Goal: Information Seeking & Learning: Learn about a topic

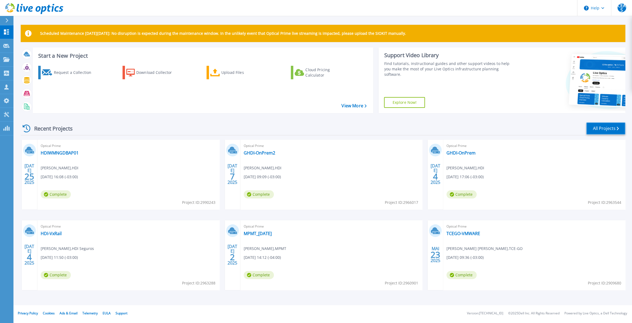
click at [607, 128] on link "All Projects" at bounding box center [606, 128] width 39 height 12
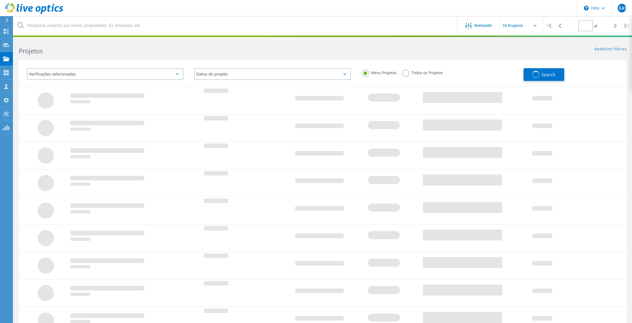
type input "2"
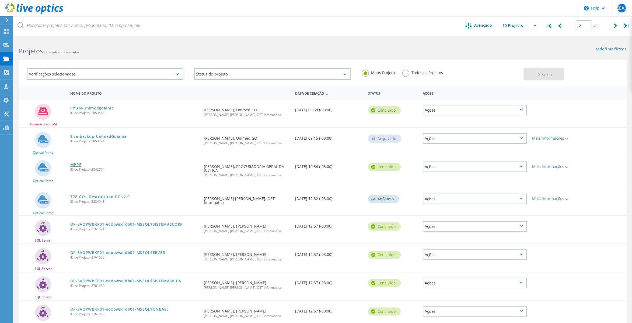
click at [75, 163] on link "MPPE" at bounding box center [75, 165] width 11 height 4
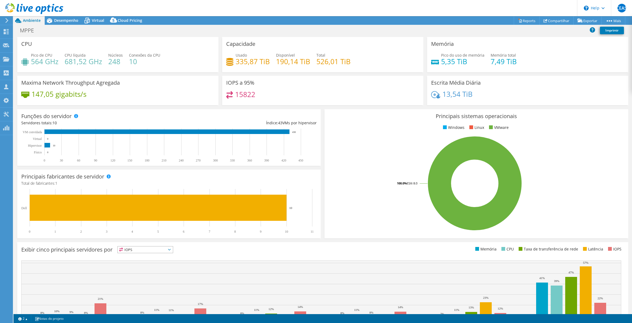
select select "USD"
click at [73, 24] on div "Desempenho" at bounding box center [64, 20] width 38 height 9
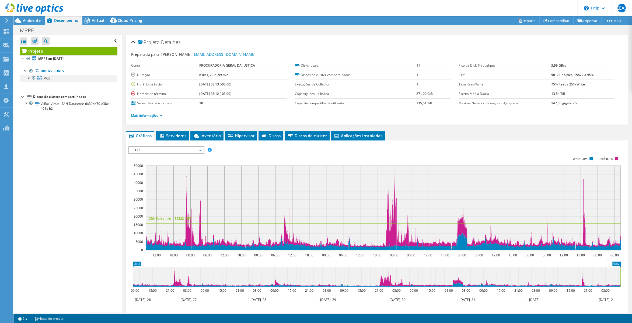
click at [27, 78] on div at bounding box center [28, 77] width 5 height 5
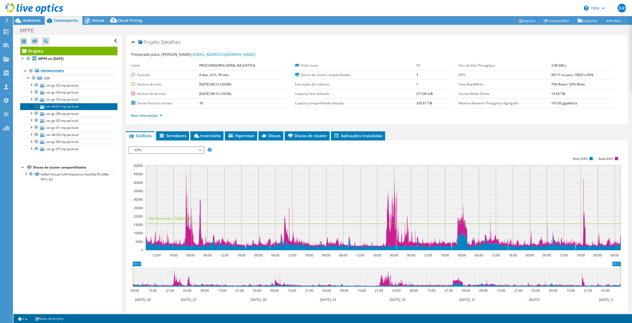
click at [70, 108] on link "vxr-db-01.mp-pe.local" at bounding box center [68, 106] width 97 height 7
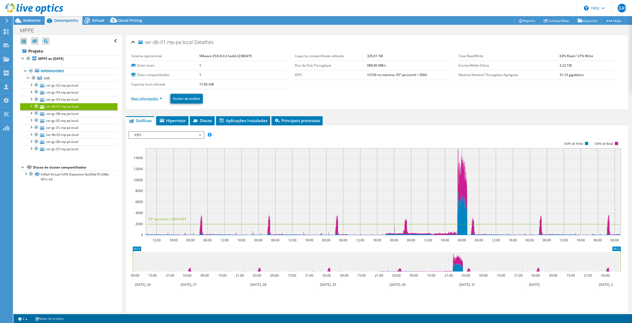
click at [162, 98] on link "Mais informações" at bounding box center [146, 98] width 31 height 5
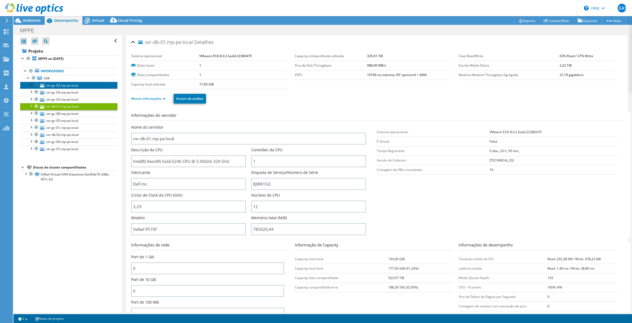
click at [66, 85] on link "vxr-gc-02.mp-pe.local" at bounding box center [68, 85] width 97 height 7
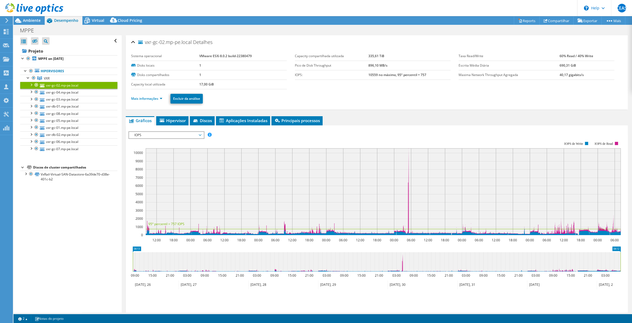
click at [150, 98] on link "Mais informações" at bounding box center [146, 98] width 31 height 5
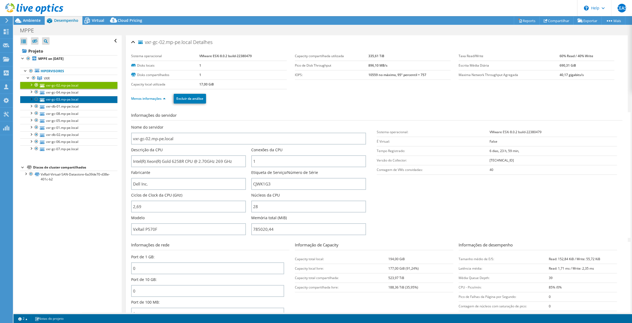
click at [72, 99] on link "vxr-gc-03.mp-pe.local" at bounding box center [68, 99] width 97 height 7
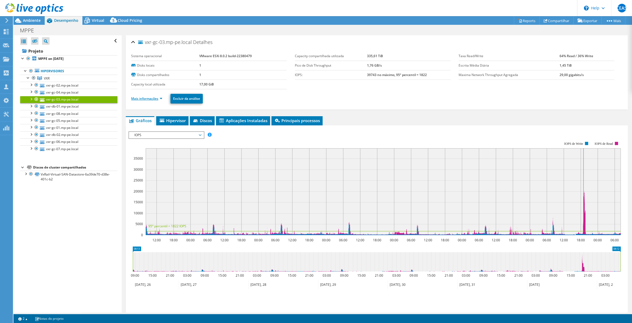
click at [161, 98] on link "Mais informações" at bounding box center [146, 98] width 31 height 5
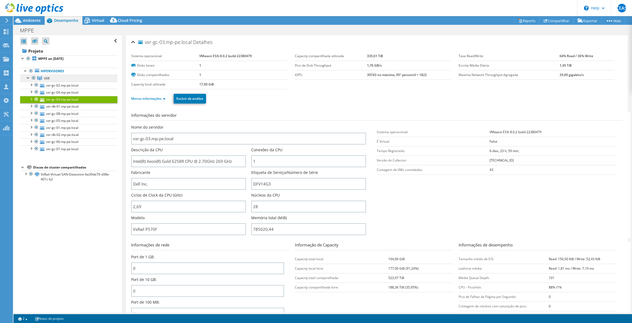
click at [53, 80] on link "VXR" at bounding box center [68, 78] width 97 height 7
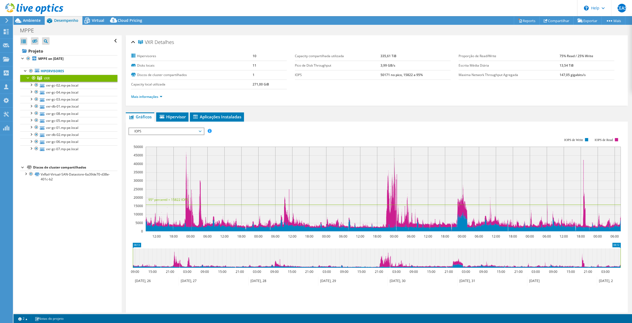
click at [167, 132] on span "IOPS" at bounding box center [166, 131] width 69 height 6
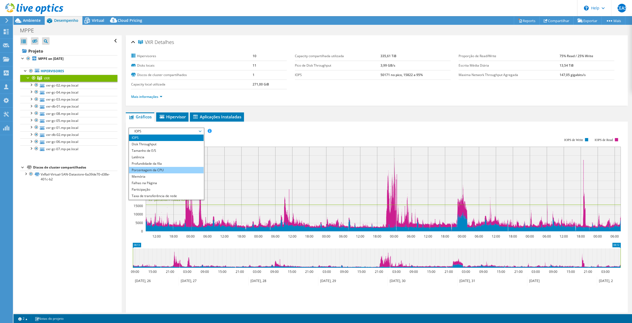
click at [166, 169] on li "Porcentagem da CPU" at bounding box center [166, 170] width 75 height 6
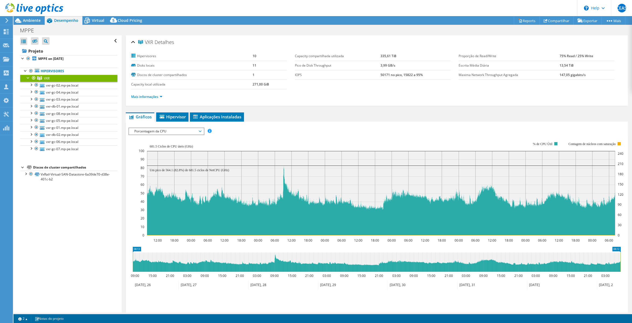
click at [325, 132] on div "IOPS Disk Throughput Tamanho de E/S Latência Profundidade da fila Porcentagem d…" at bounding box center [377, 130] width 497 height 7
